Goal: Task Accomplishment & Management: Manage account settings

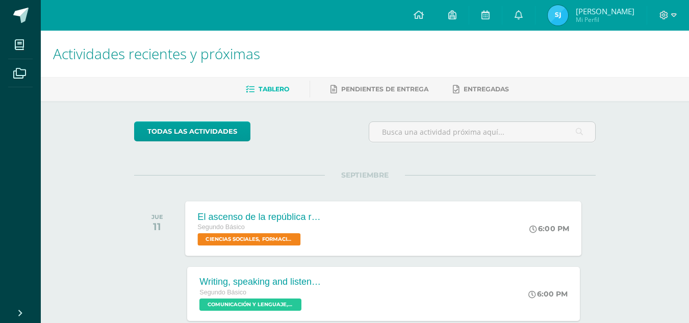
click at [263, 237] on span "CIENCIAS SOCIALES, FORMACIÓN CIUDADANA E INTERCULTURALIDAD 'Sección C'" at bounding box center [249, 239] width 103 height 12
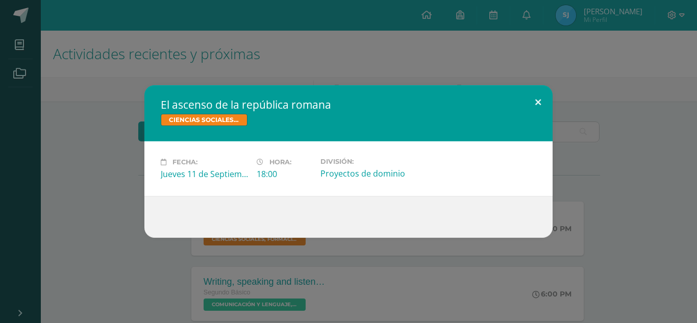
click at [541, 98] on button at bounding box center [537, 102] width 29 height 35
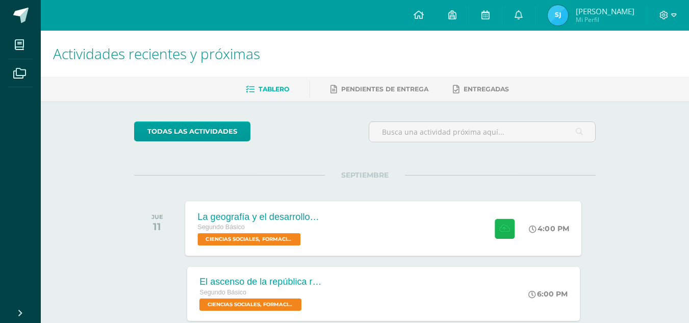
click at [499, 226] on icon at bounding box center [504, 228] width 11 height 9
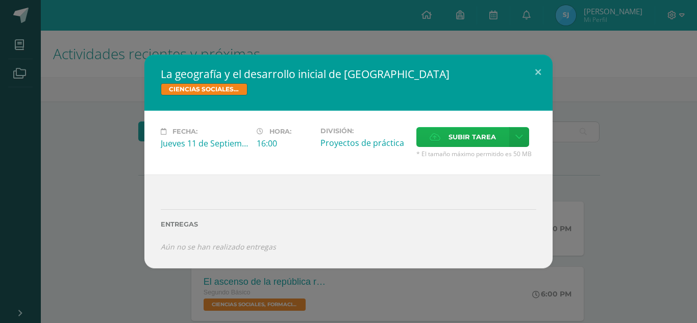
click at [443, 142] on label "Subir tarea" at bounding box center [462, 137] width 93 height 20
click at [0, 0] on input "Subir tarea" at bounding box center [0, 0] width 0 height 0
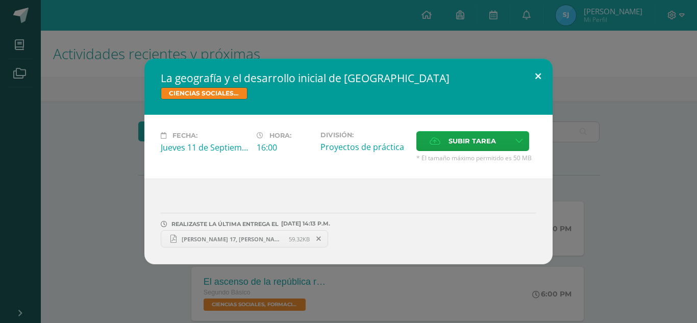
click at [537, 76] on button at bounding box center [537, 76] width 29 height 35
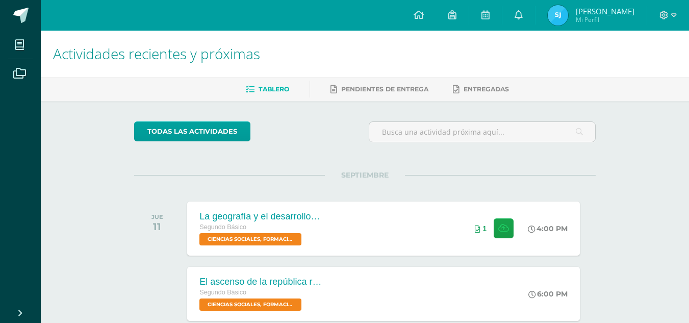
click at [551, 18] on img at bounding box center [558, 15] width 20 height 20
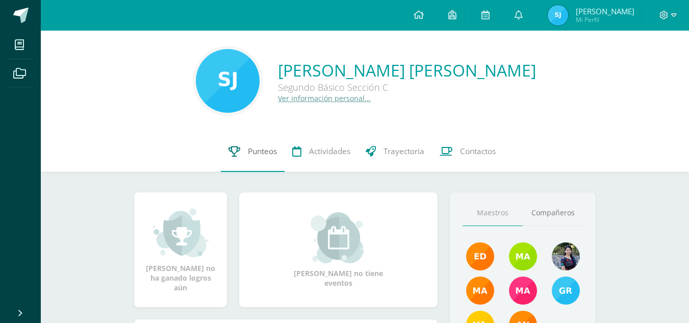
click at [245, 158] on link "Punteos" at bounding box center [253, 151] width 64 height 41
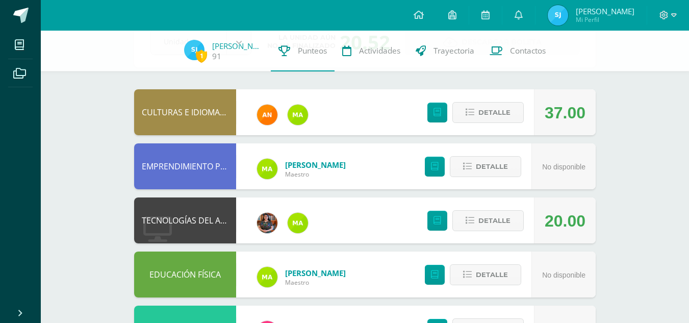
scroll to position [72, 0]
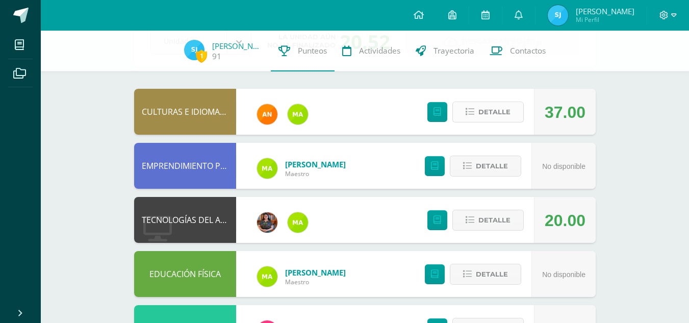
click at [473, 111] on icon at bounding box center [470, 112] width 9 height 9
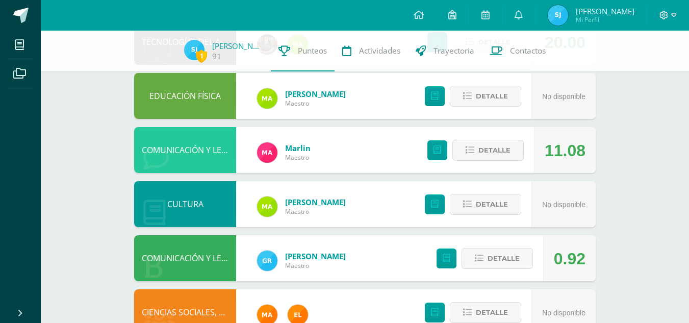
scroll to position [538, 0]
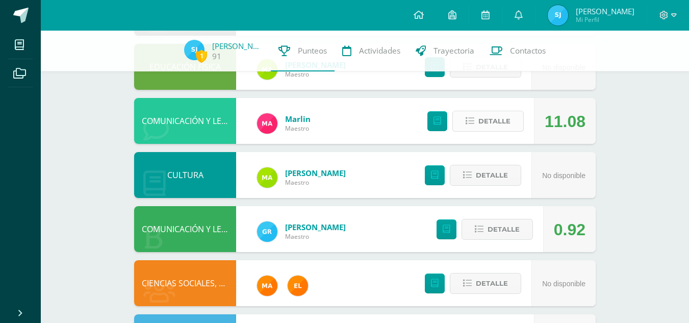
click at [471, 116] on button "Detalle" at bounding box center [487, 121] width 71 height 21
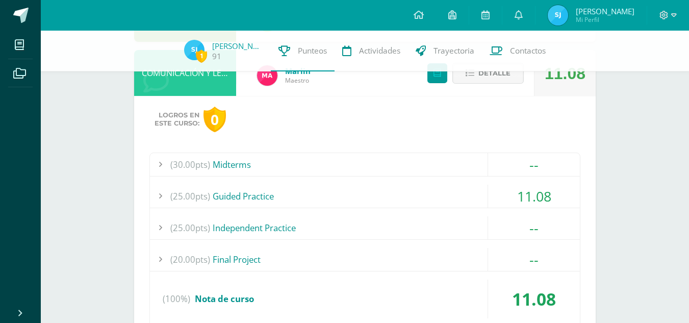
scroll to position [609, 0]
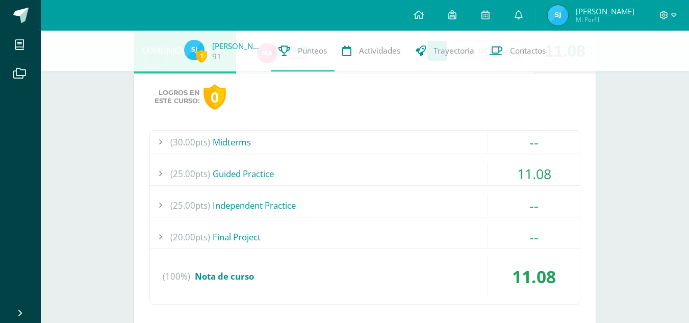
click at [534, 179] on div "11.08" at bounding box center [534, 173] width 92 height 23
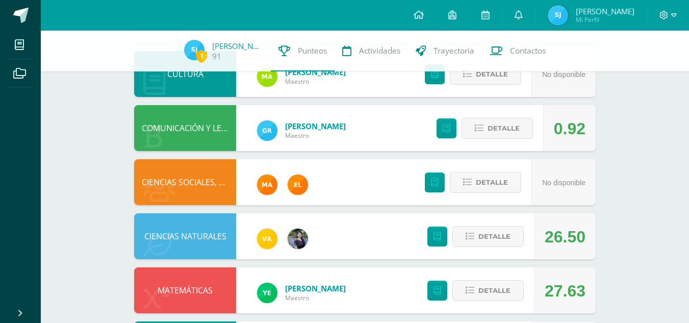
scroll to position [997, 0]
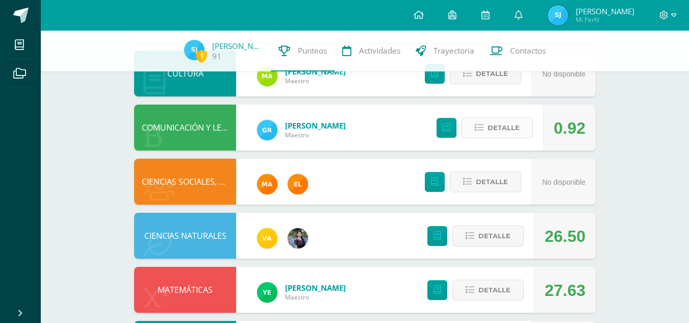
click at [512, 133] on span "Detalle" at bounding box center [503, 127] width 32 height 19
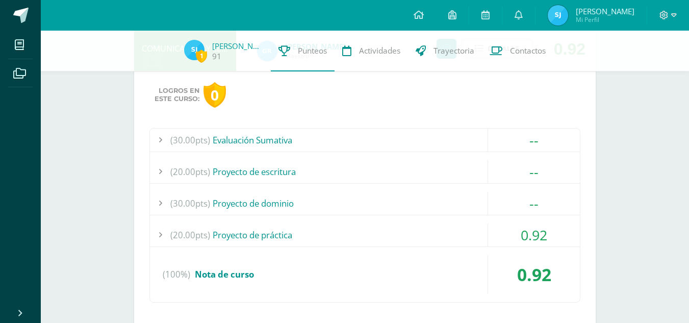
scroll to position [1083, 0]
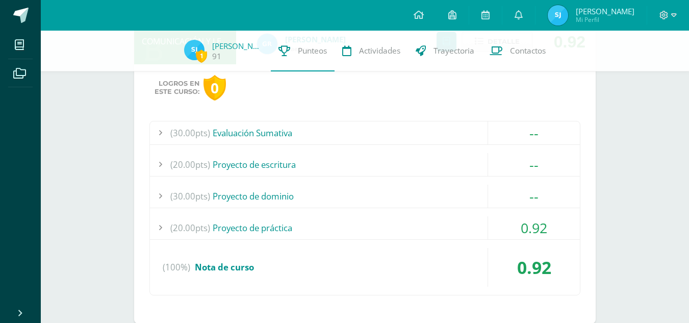
click at [513, 231] on div "0.92" at bounding box center [534, 227] width 92 height 23
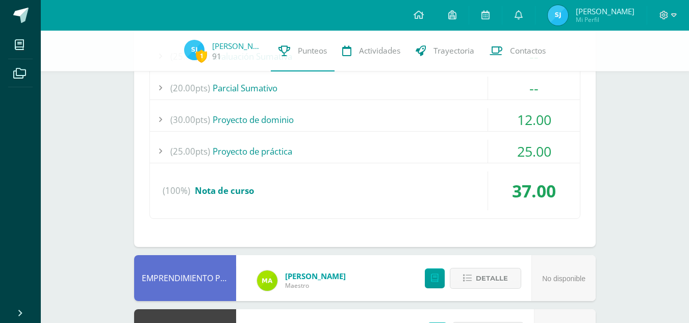
scroll to position [0, 0]
